Goal: Find specific page/section: Find specific page/section

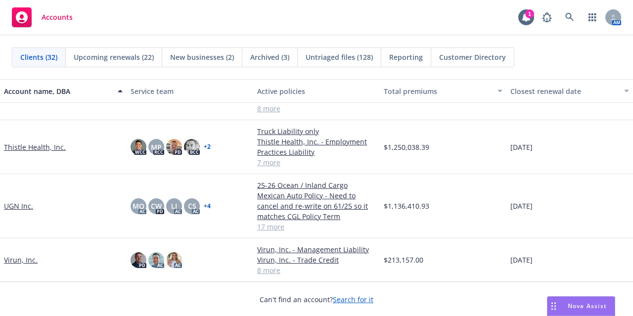
scroll to position [1145, 0]
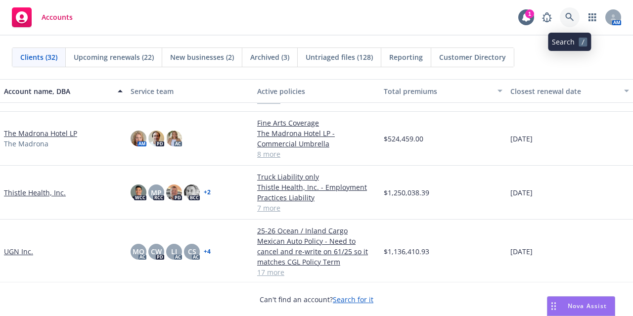
click at [570, 19] on icon at bounding box center [570, 17] width 9 height 9
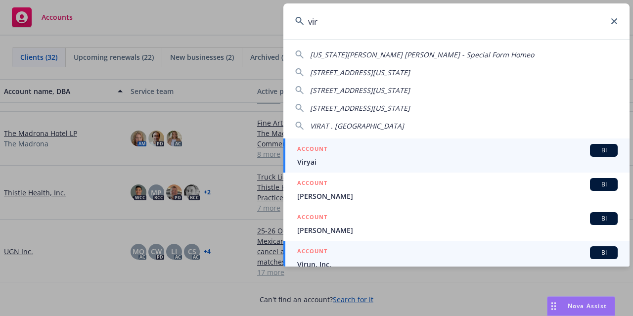
type input "vir"
click at [350, 251] on div "ACCOUNT BI" at bounding box center [457, 252] width 321 height 13
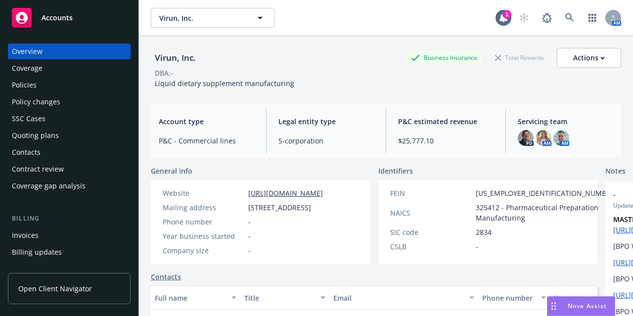
click at [78, 83] on div "Policies" at bounding box center [69, 85] width 115 height 16
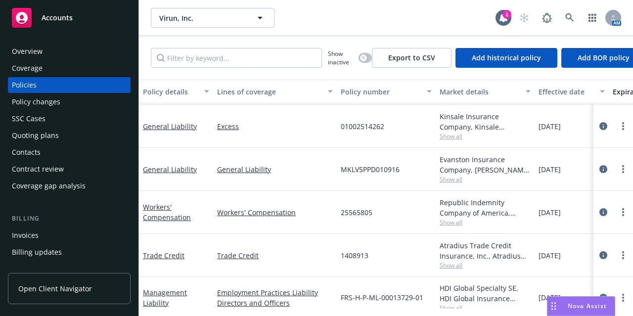
scroll to position [216, 0]
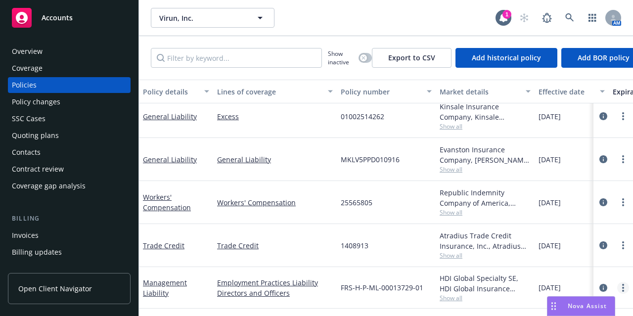
click at [622, 290] on circle "more" at bounding box center [623, 291] width 2 height 2
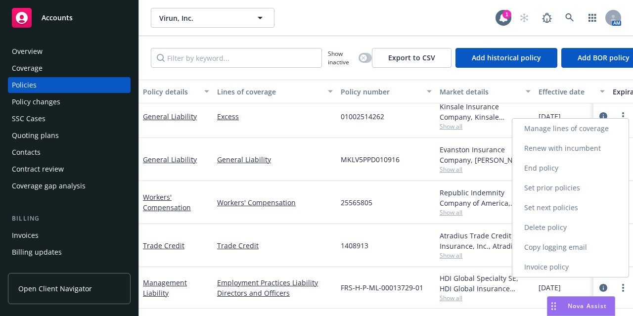
click at [601, 251] on link "Copy logging email" at bounding box center [571, 247] width 116 height 20
